Goal: Task Accomplishment & Management: Use online tool/utility

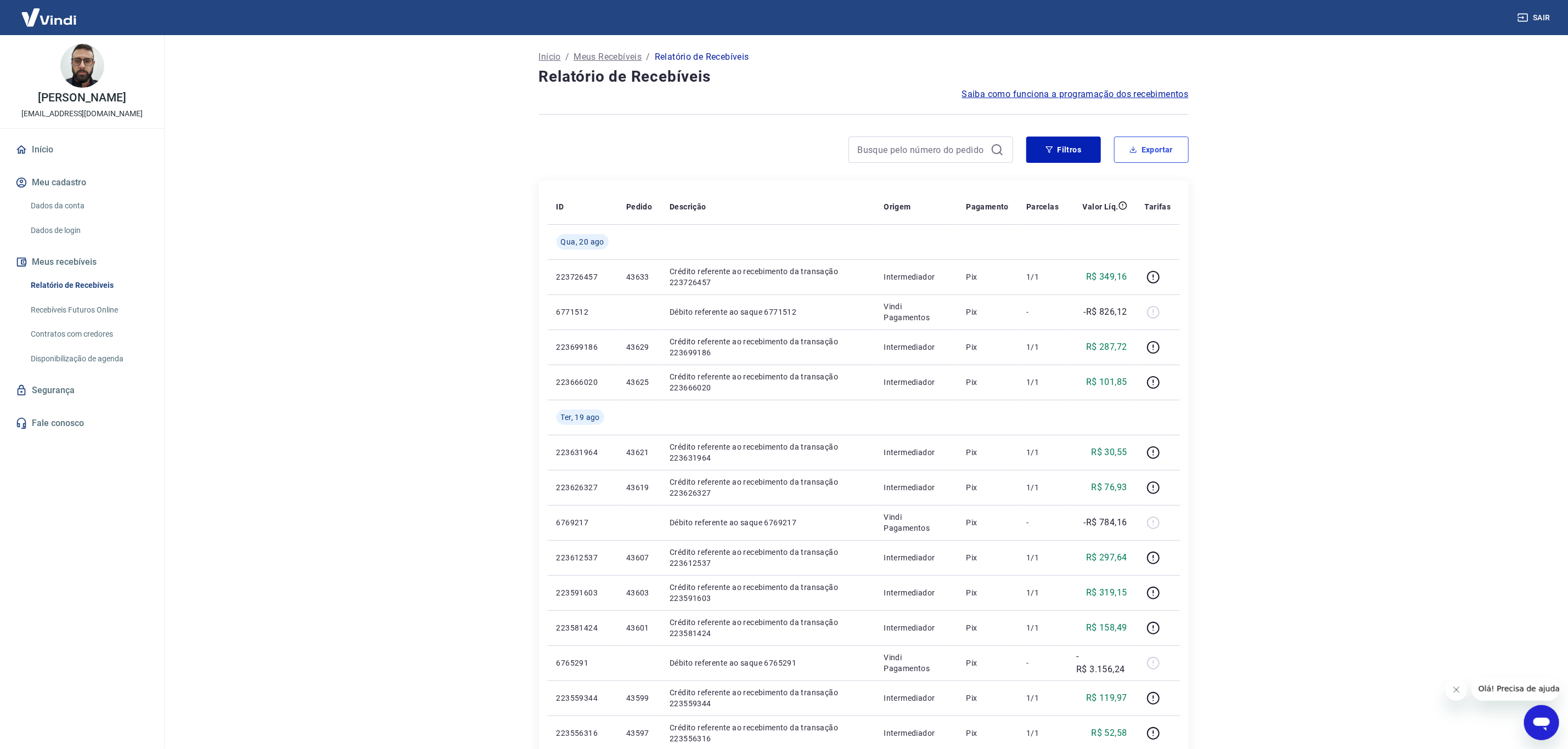
click at [1164, 152] on button "Exportar" at bounding box center [1151, 149] width 74 height 26
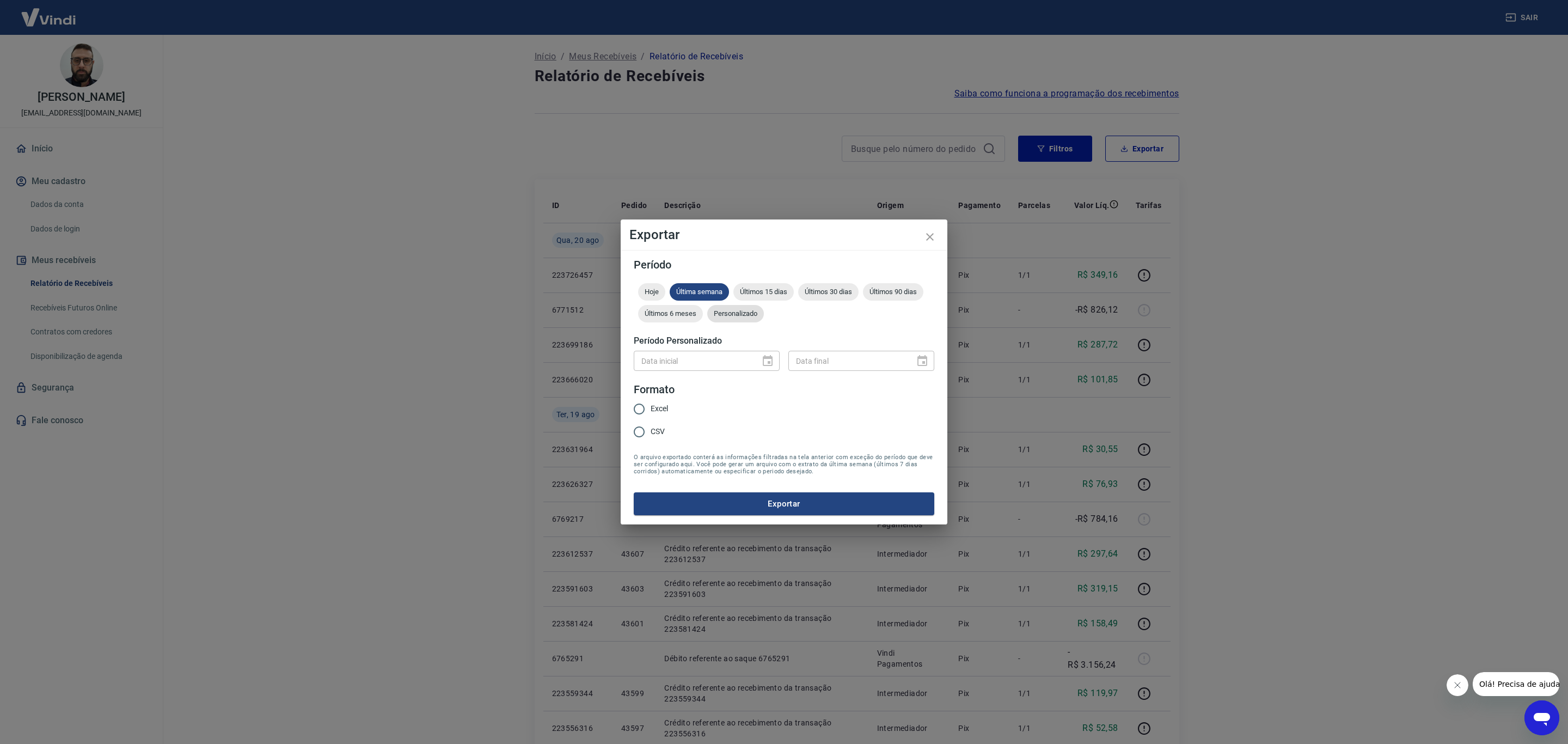
click at [738, 311] on span "Personalizado" at bounding box center [736, 313] width 57 height 8
click at [650, 405] on label "Excel" at bounding box center [647, 409] width 41 height 23
click at [650, 405] on input "Excel" at bounding box center [638, 409] width 23 height 23
radio input "true"
type input "DD/MM/YYYY"
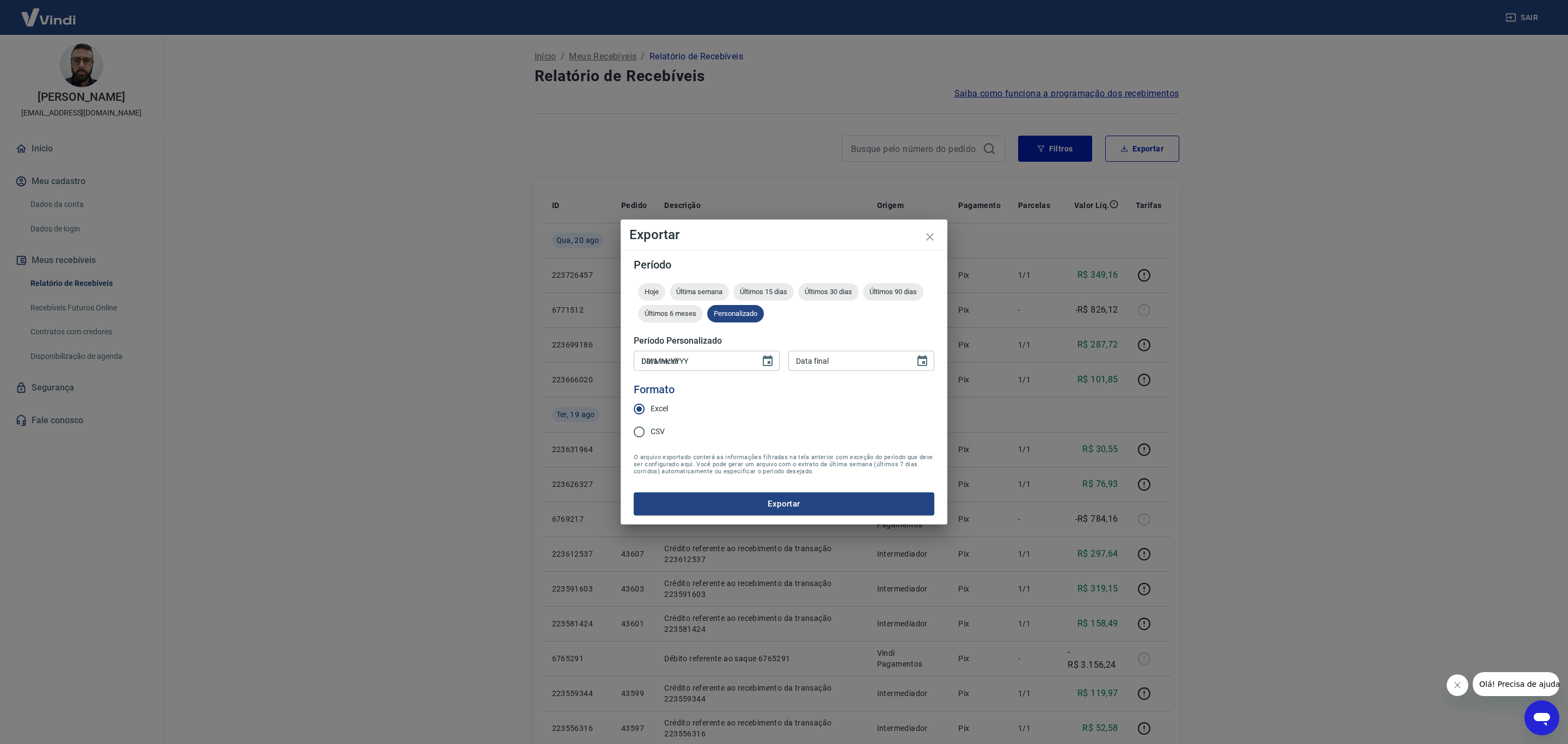
click at [682, 363] on input "DD/MM/YYYY" at bounding box center [693, 361] width 119 height 20
click at [766, 361] on icon "Choose date" at bounding box center [767, 361] width 13 height 13
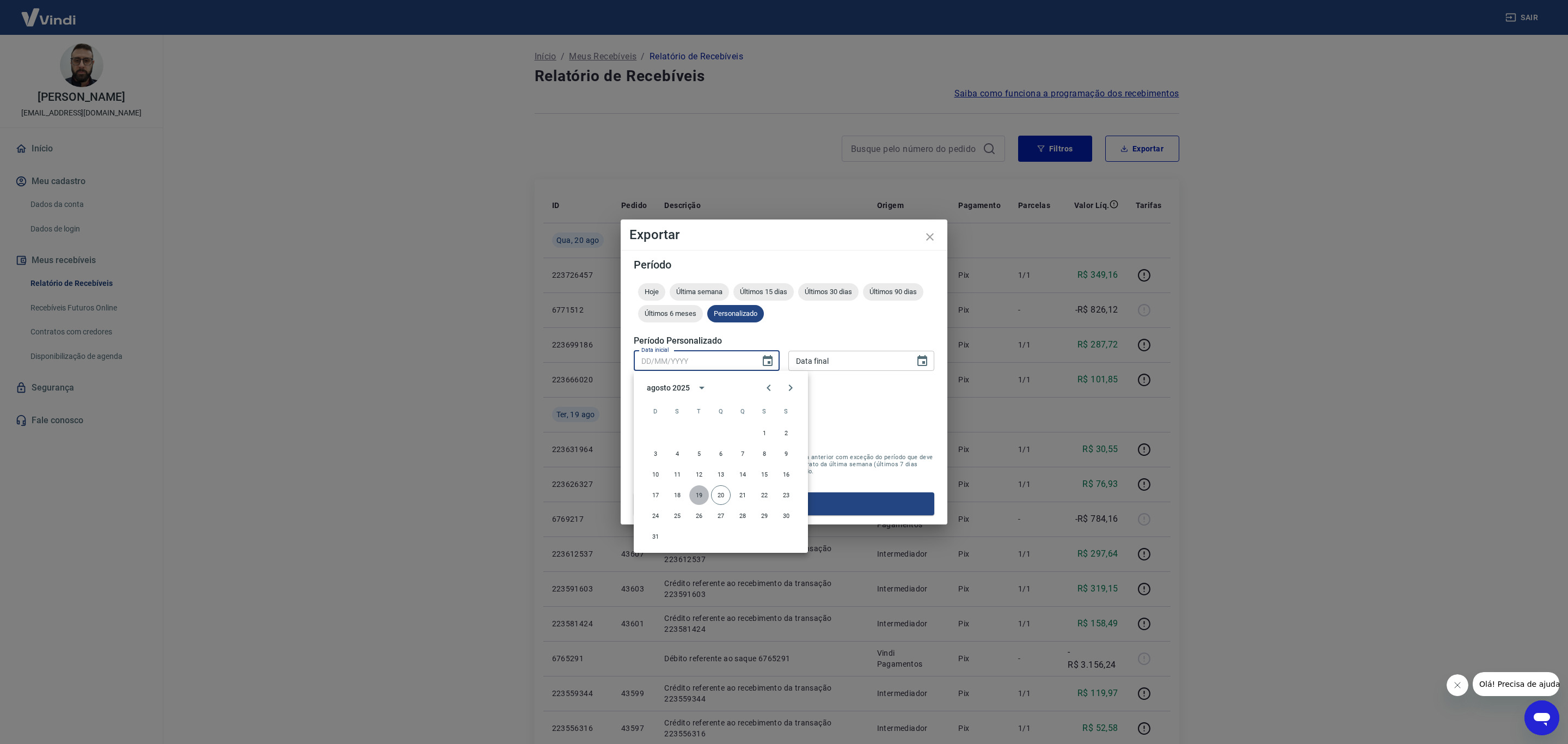
click at [701, 497] on button "19" at bounding box center [700, 495] width 20 height 20
type input "19/08/2025"
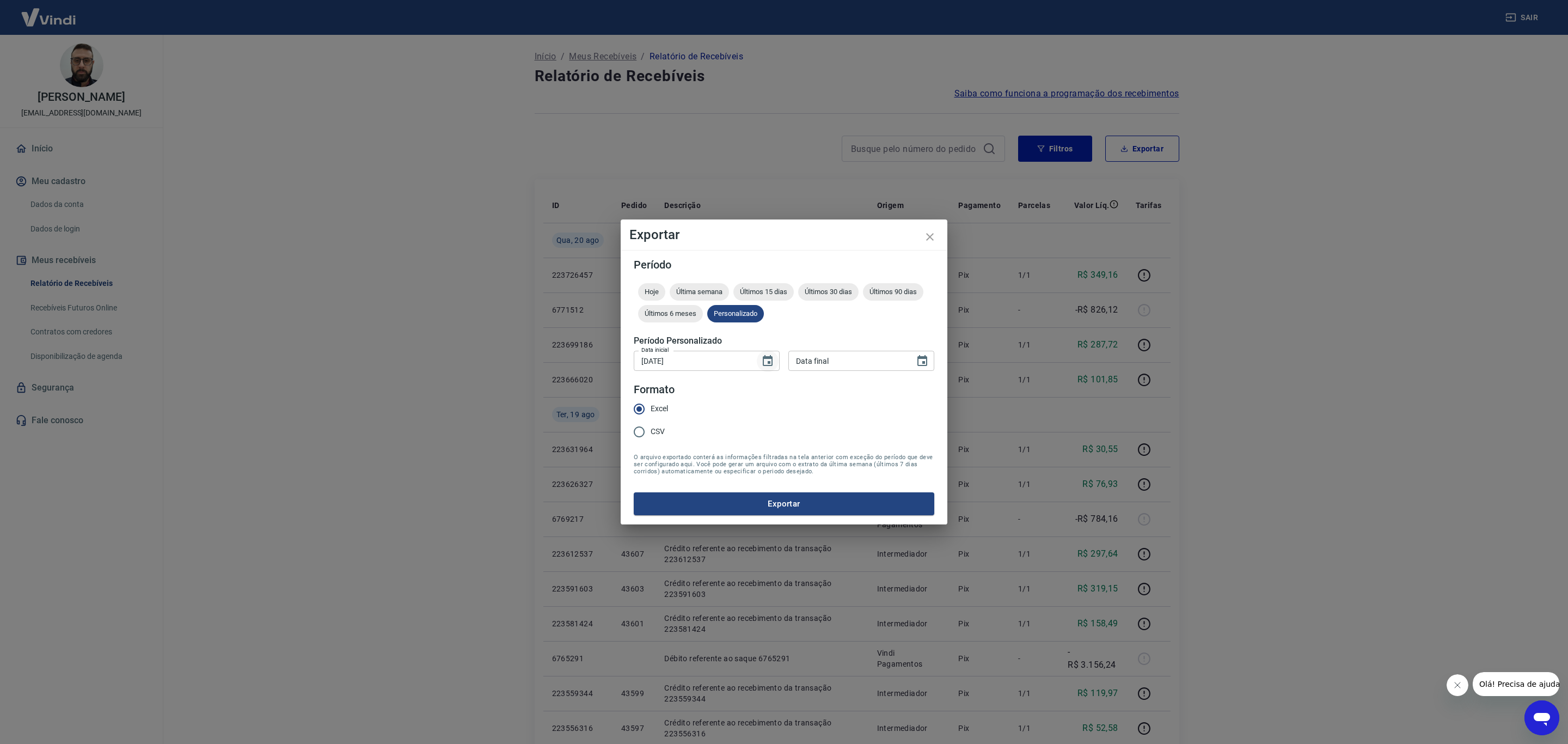
click at [761, 363] on icon "Choose date, selected date is 19 de ago de 2025" at bounding box center [767, 361] width 13 height 13
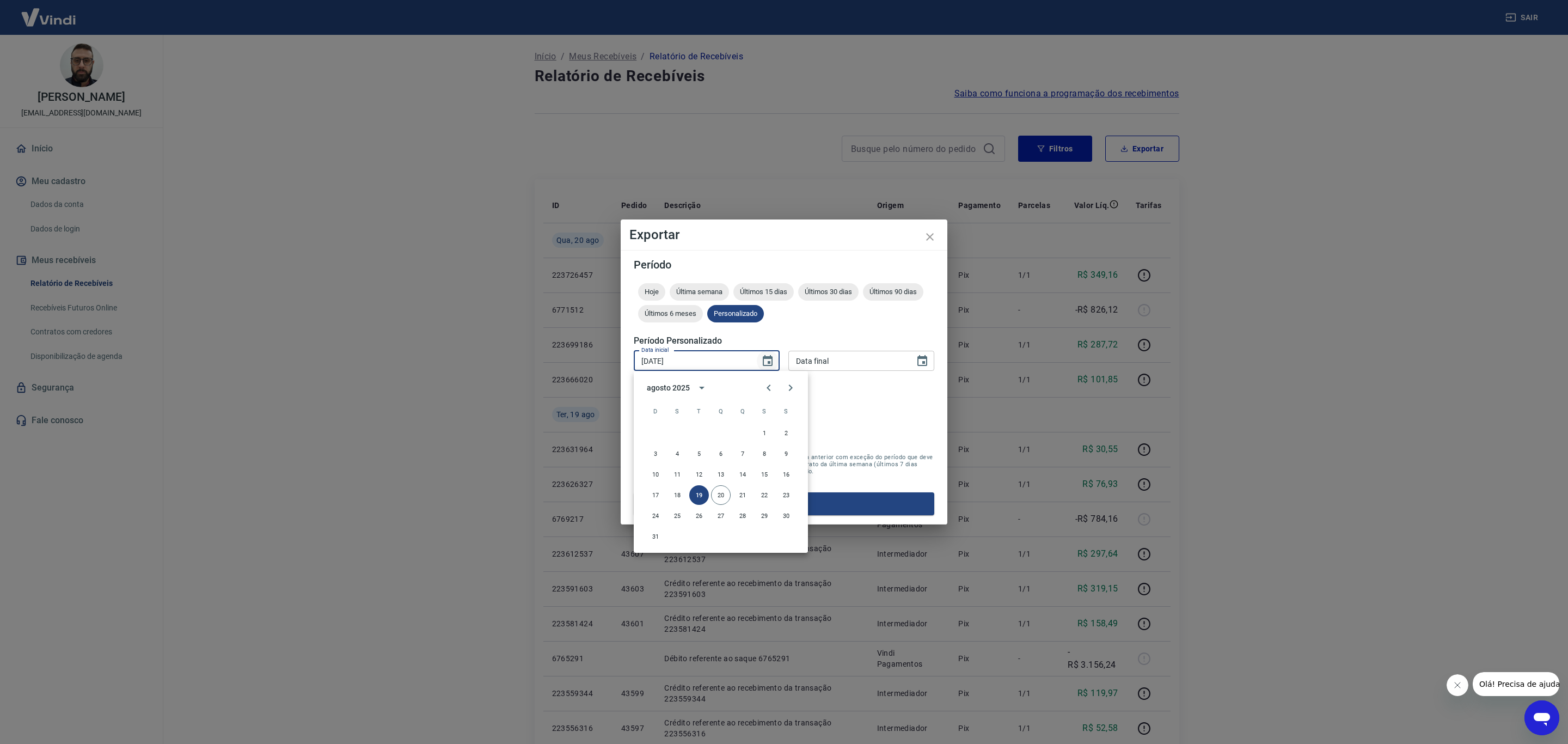
click at [761, 361] on icon "Choose date, selected date is 19 de ago de 2025" at bounding box center [767, 361] width 13 height 13
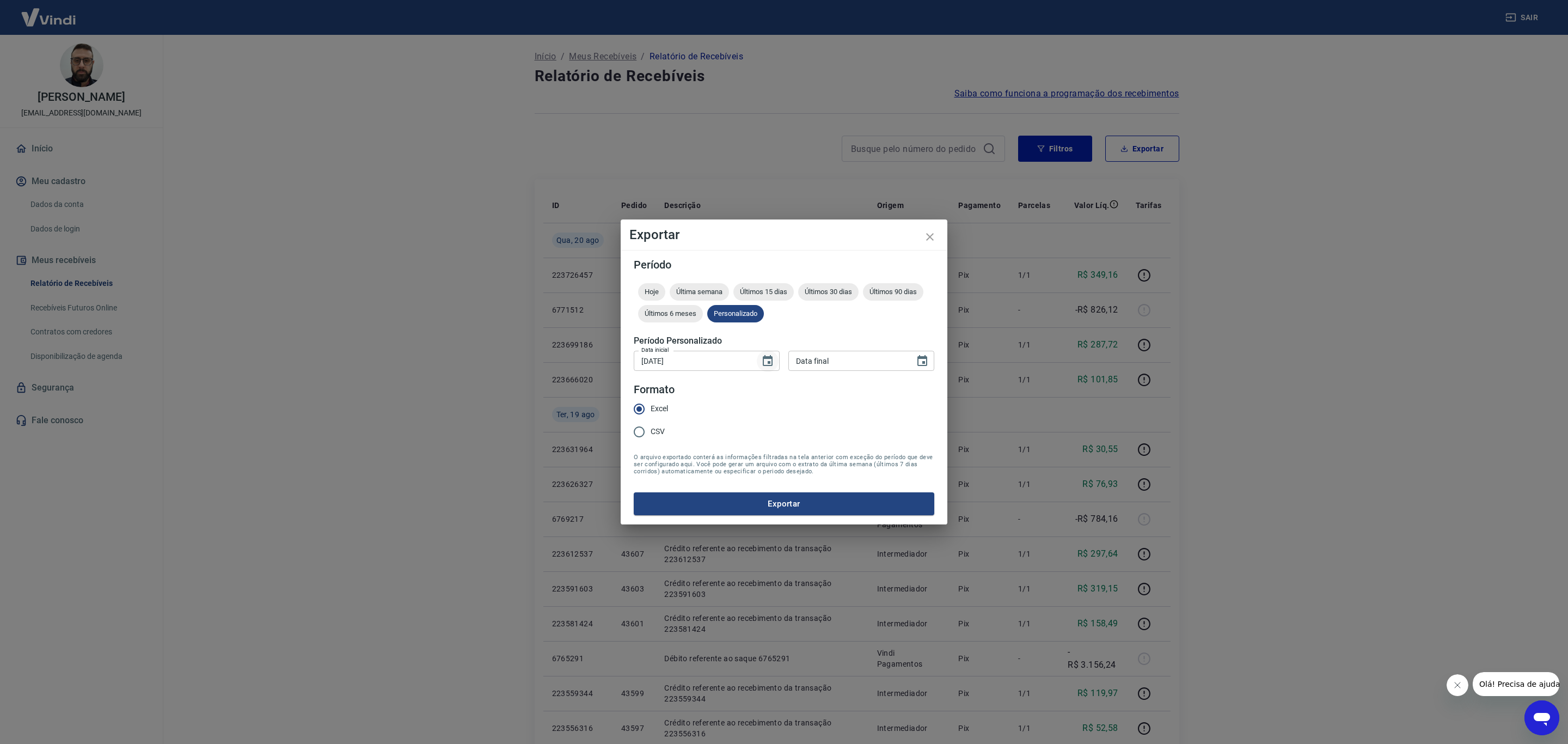
click at [764, 361] on icon "Choose date, selected date is 19 de ago de 2025" at bounding box center [767, 361] width 10 height 11
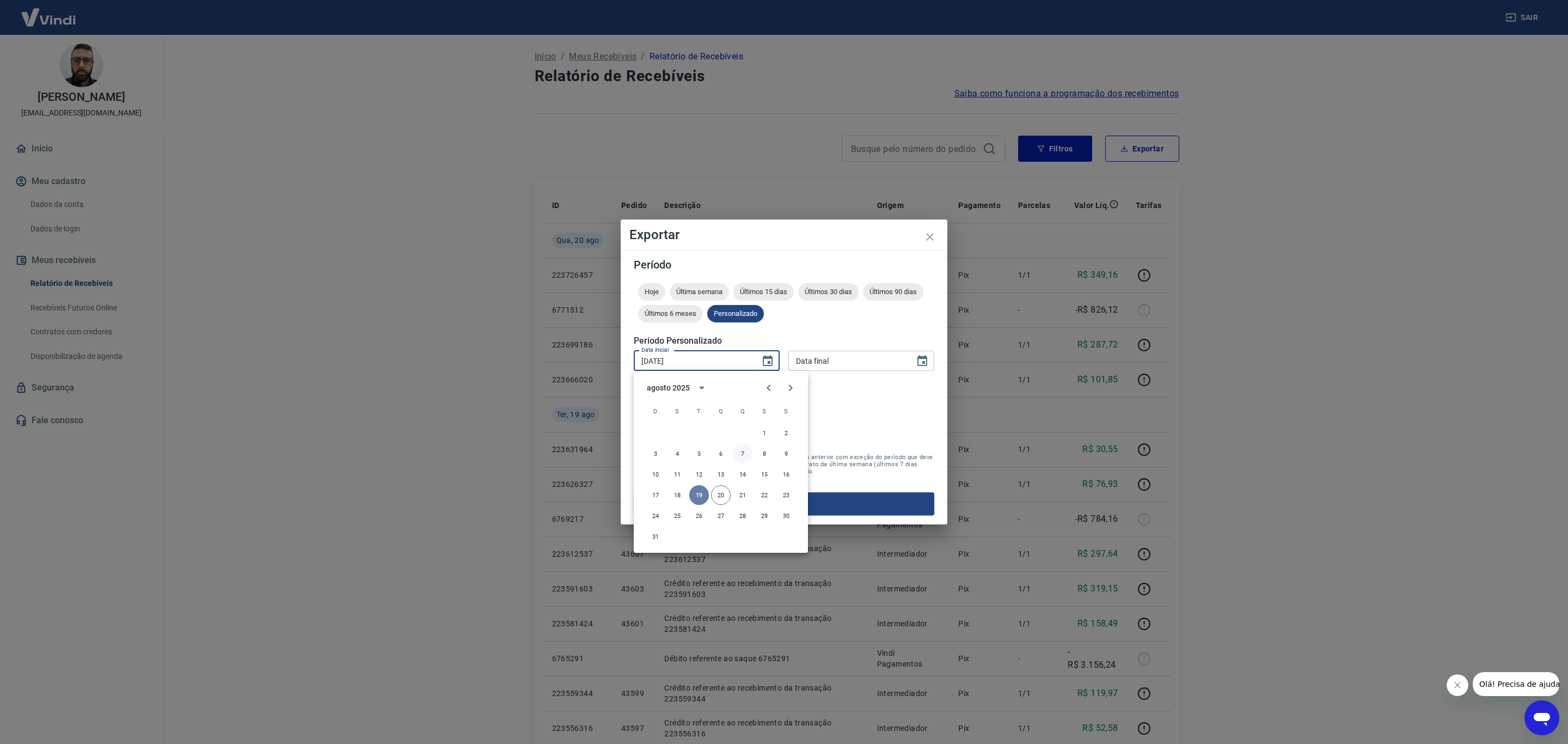
drag, startPoint x: 698, startPoint y: 491, endPoint x: 738, endPoint y: 451, distance: 56.6
click at [698, 491] on button "19" at bounding box center [700, 495] width 20 height 20
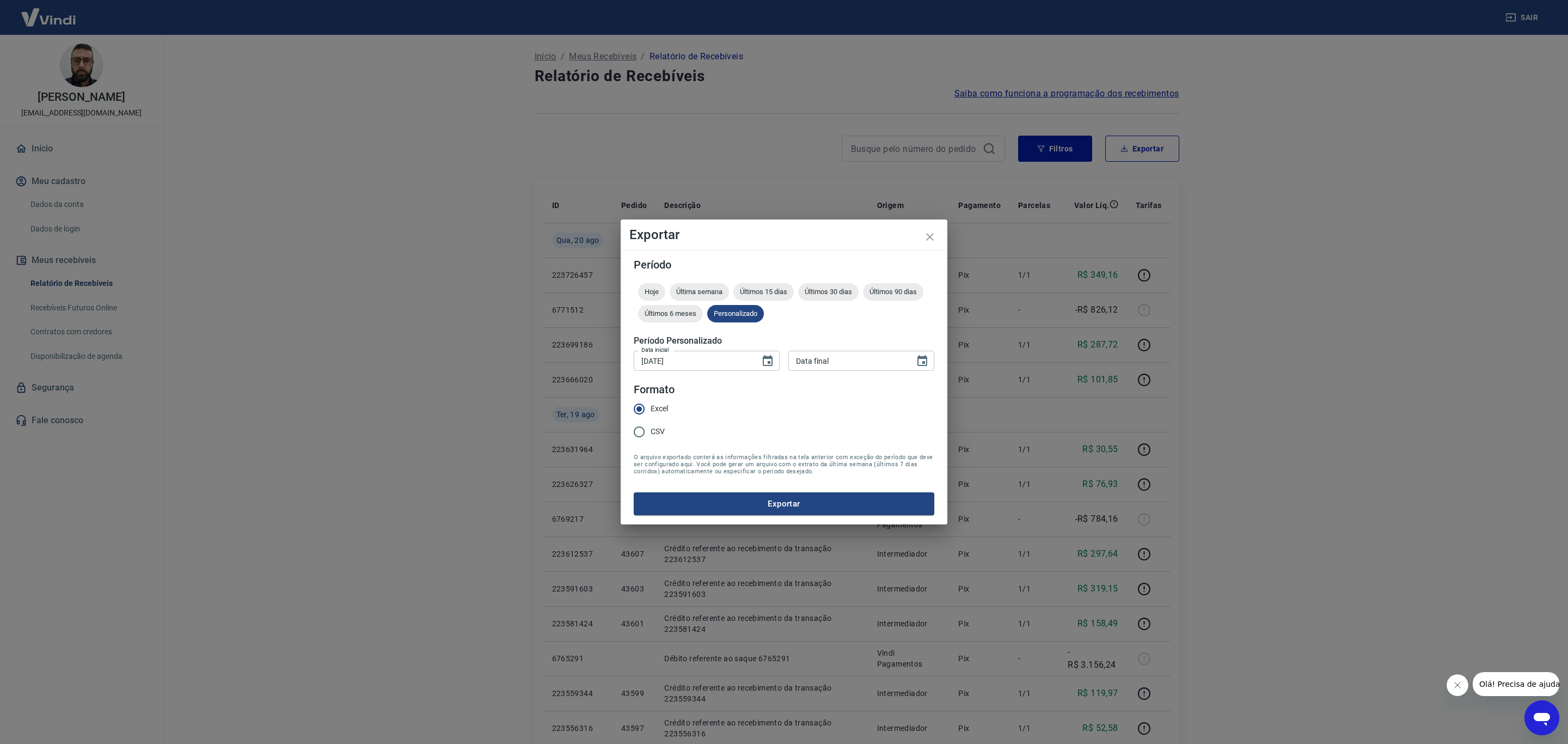
type input "DD/MM/YYYY"
click at [839, 358] on input "DD/MM/YYYY" at bounding box center [848, 361] width 119 height 20
click at [921, 365] on icon "Choose date" at bounding box center [922, 361] width 10 height 11
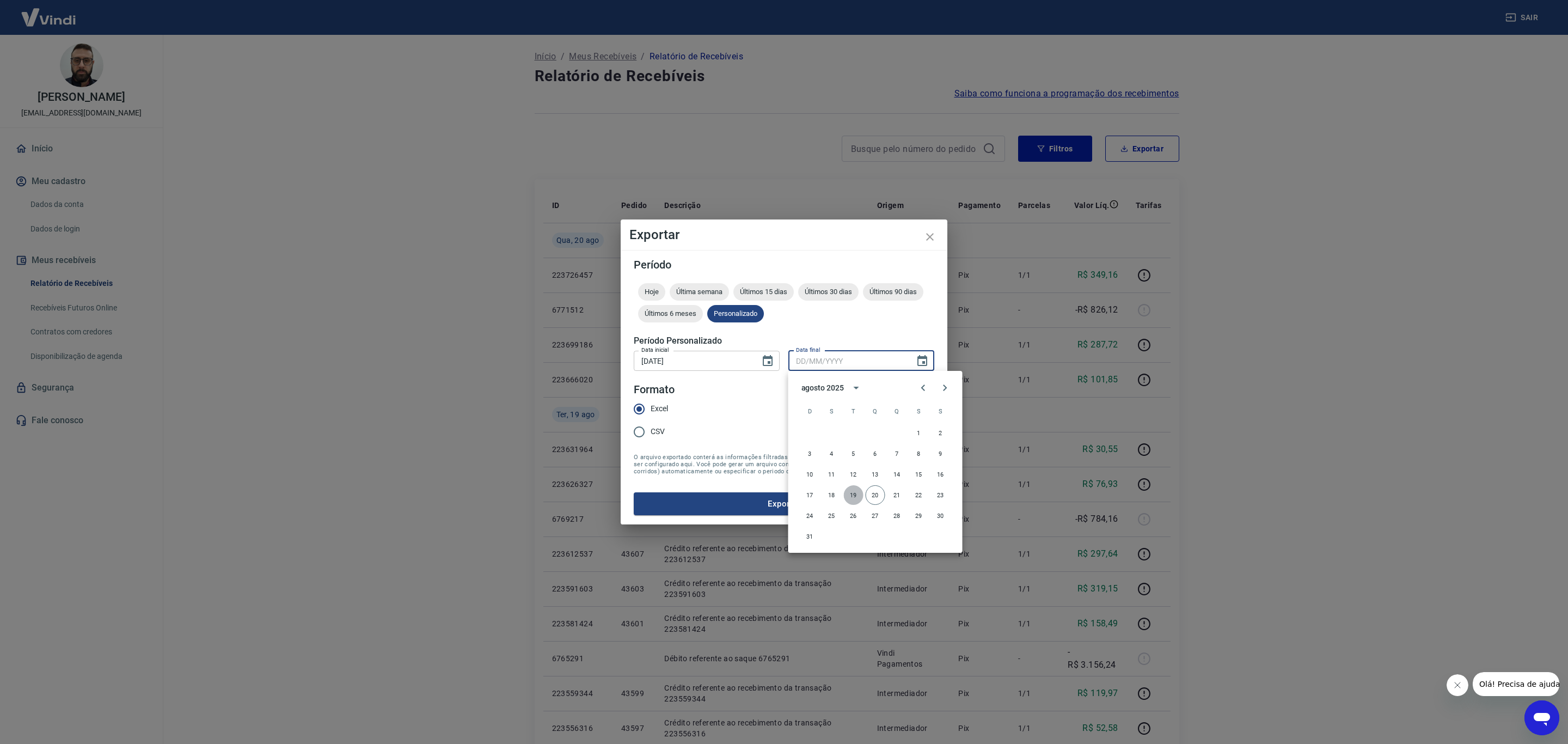
click at [855, 499] on button "19" at bounding box center [854, 495] width 20 height 20
type input "19/08/2025"
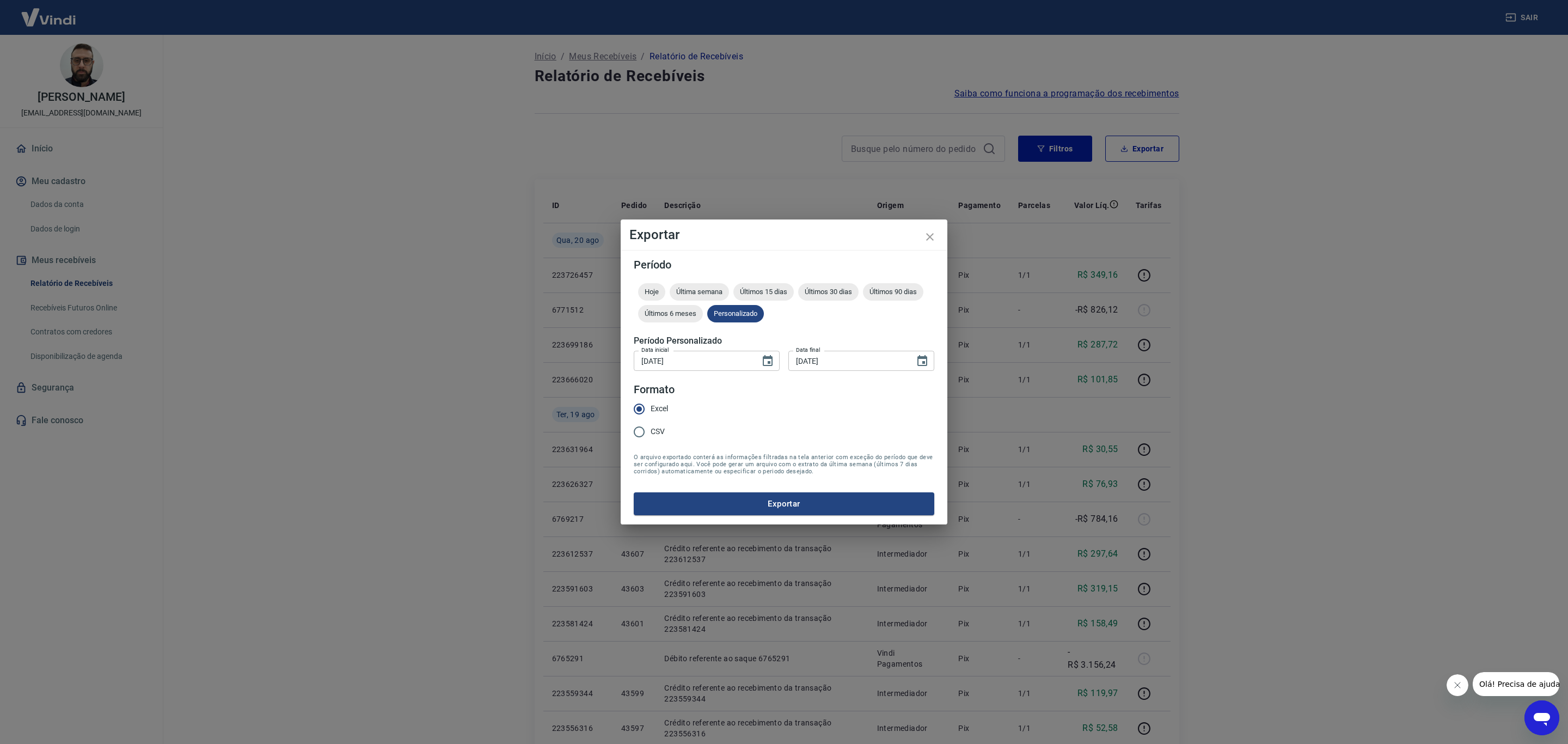
click at [802, 499] on button "Exportar" at bounding box center [784, 503] width 300 height 23
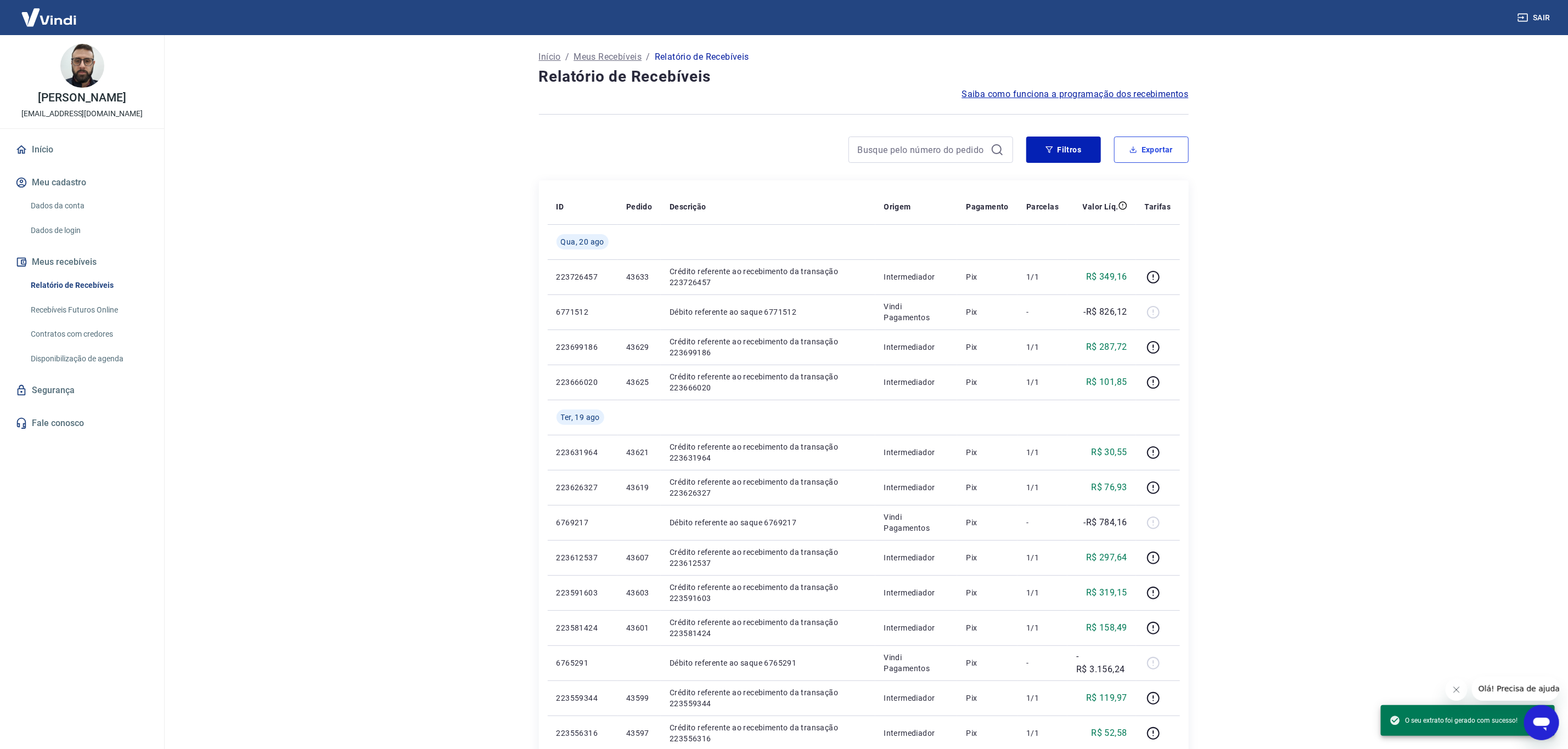
click at [1137, 160] on button "Exportar" at bounding box center [1151, 149] width 74 height 26
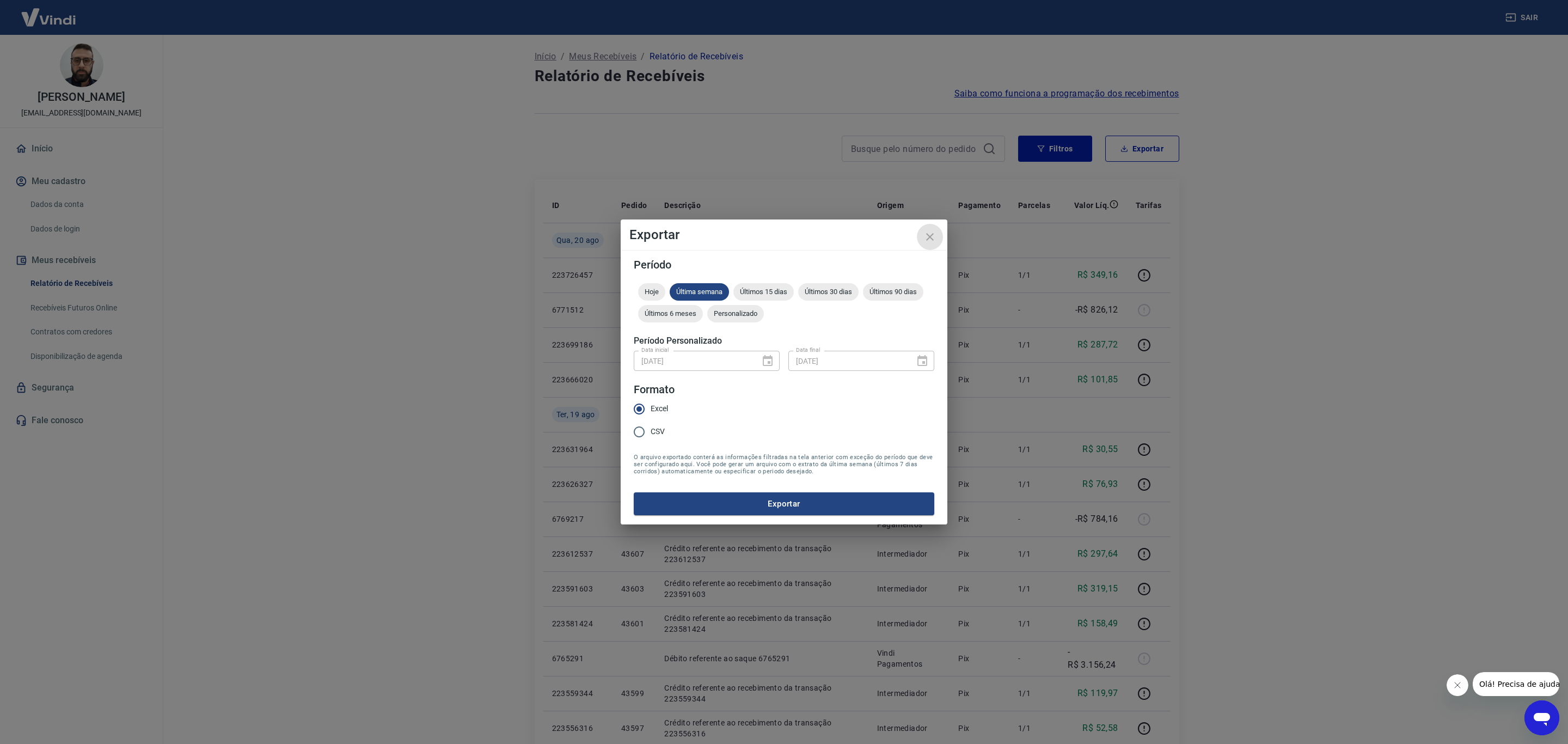
drag, startPoint x: 930, startPoint y: 235, endPoint x: 1080, endPoint y: 23, distance: 259.7
click at [930, 236] on icon "close" at bounding box center [930, 236] width 13 height 13
